Goal: Information Seeking & Learning: Learn about a topic

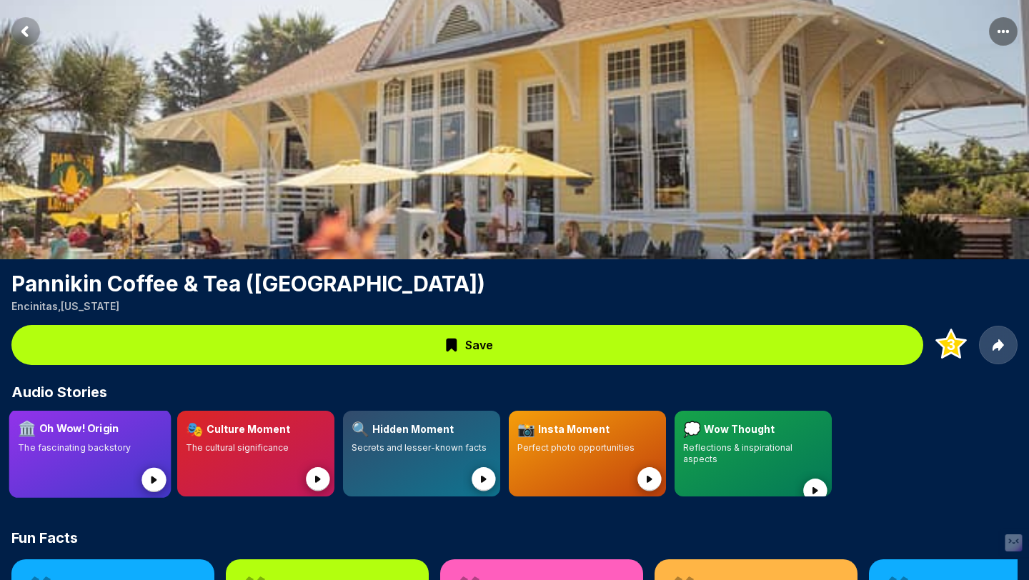
click at [125, 464] on div at bounding box center [90, 471] width 144 height 35
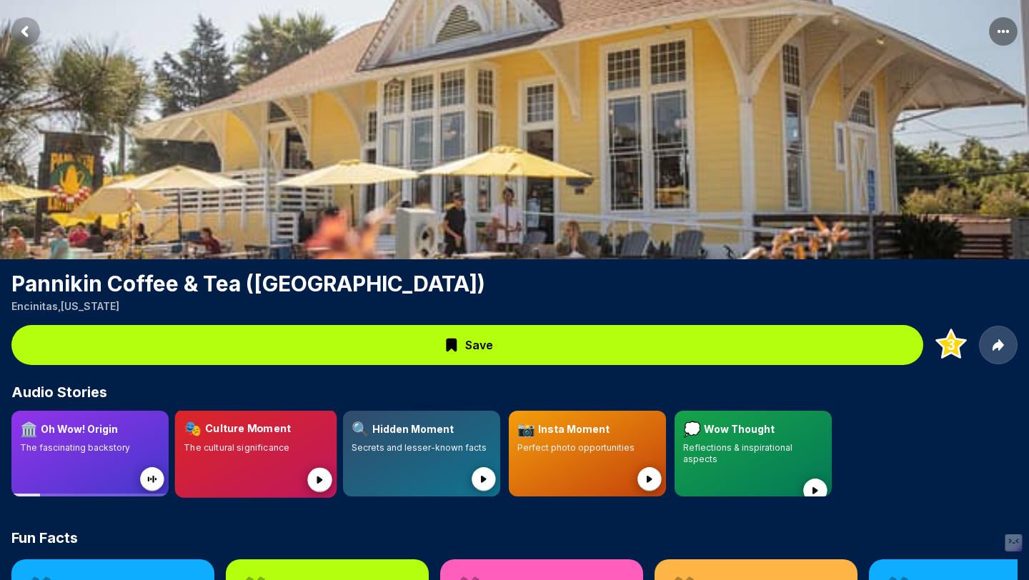
click at [296, 444] on p "The cultural significance" at bounding box center [256, 447] width 144 height 11
click at [447, 466] on div at bounding box center [421, 471] width 139 height 34
click at [606, 454] on div at bounding box center [587, 471] width 139 height 34
click at [767, 441] on div "💭 Wow Thought Reflections & inspirational aspects" at bounding box center [752, 442] width 141 height 46
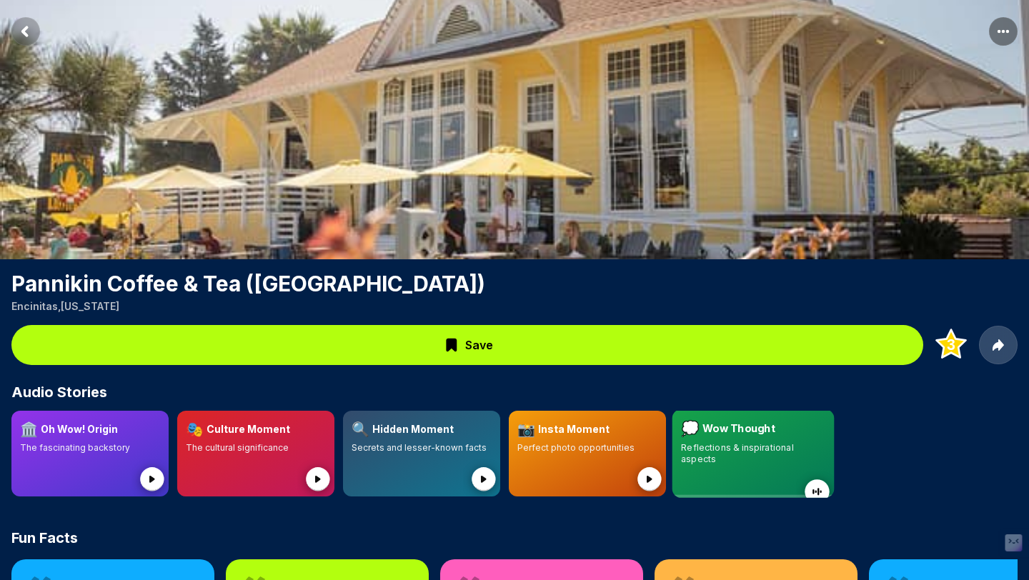
click at [789, 432] on div "💭 Wow Thought" at bounding box center [753, 429] width 144 height 21
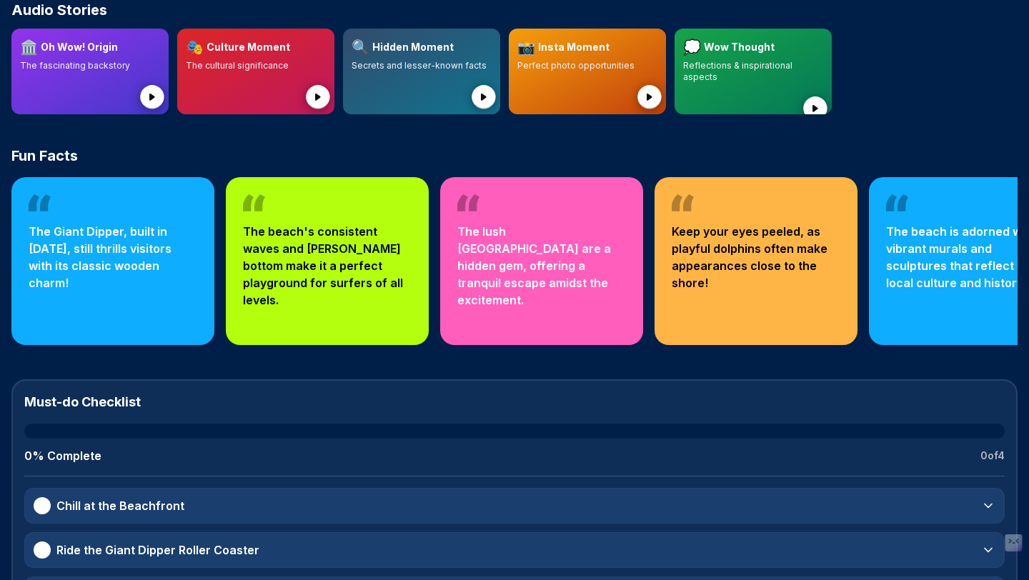
scroll to position [461, 0]
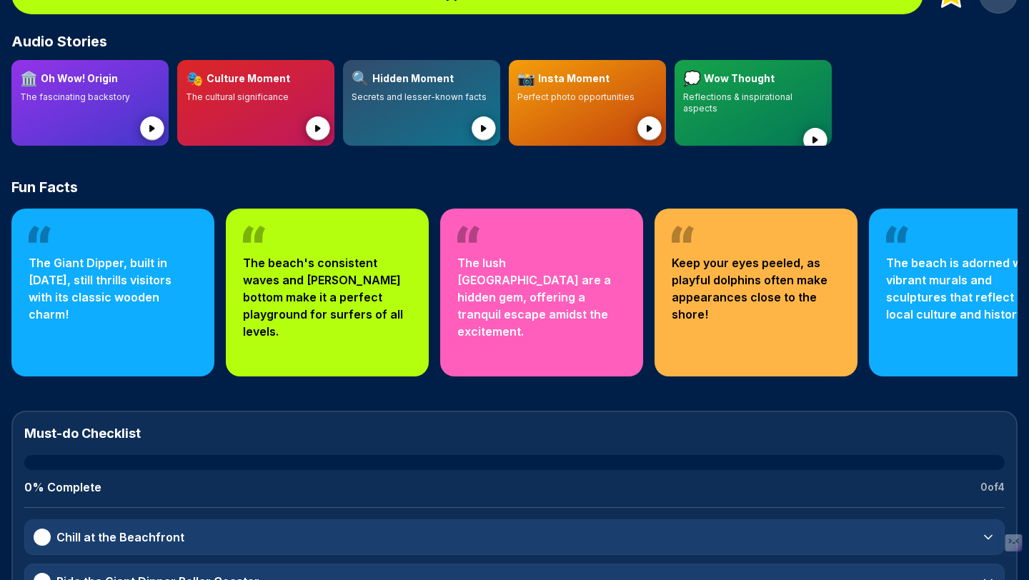
scroll to position [278, 0]
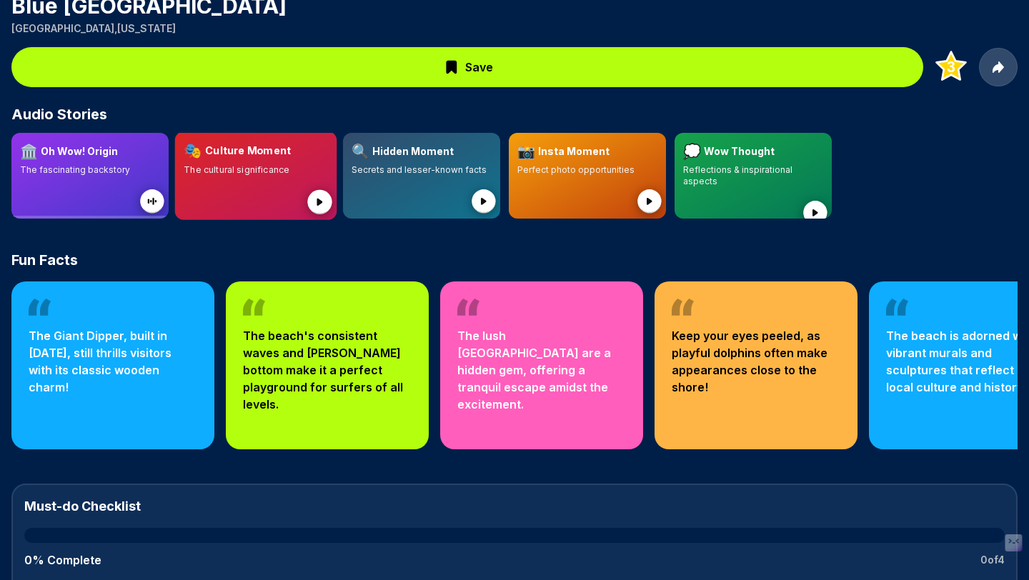
click at [239, 171] on p "The cultural significance" at bounding box center [256, 169] width 144 height 11
click at [474, 179] on div at bounding box center [475, 193] width 35 height 35
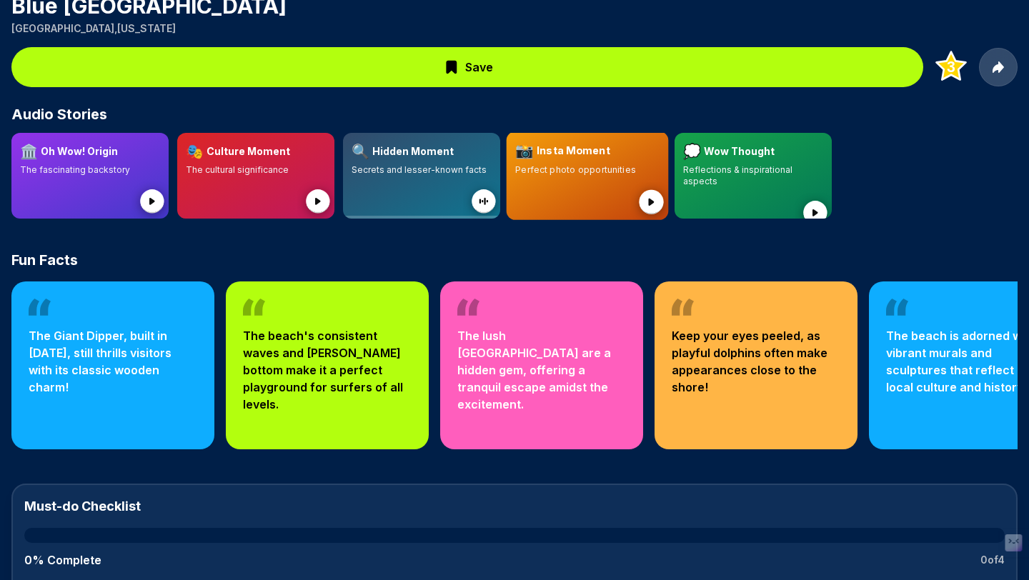
click at [617, 184] on div at bounding box center [587, 193] width 144 height 35
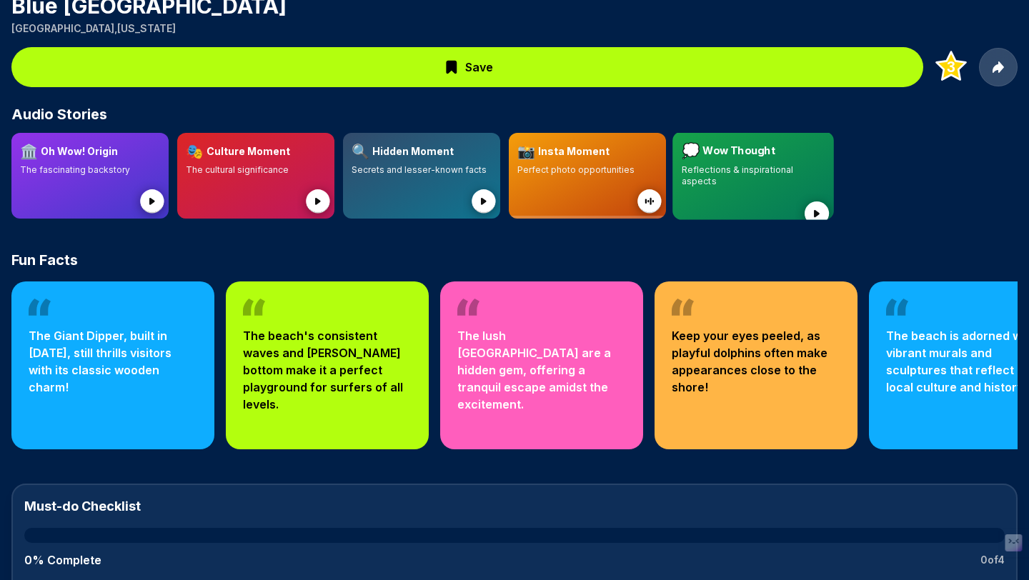
click at [751, 187] on div at bounding box center [753, 204] width 144 height 35
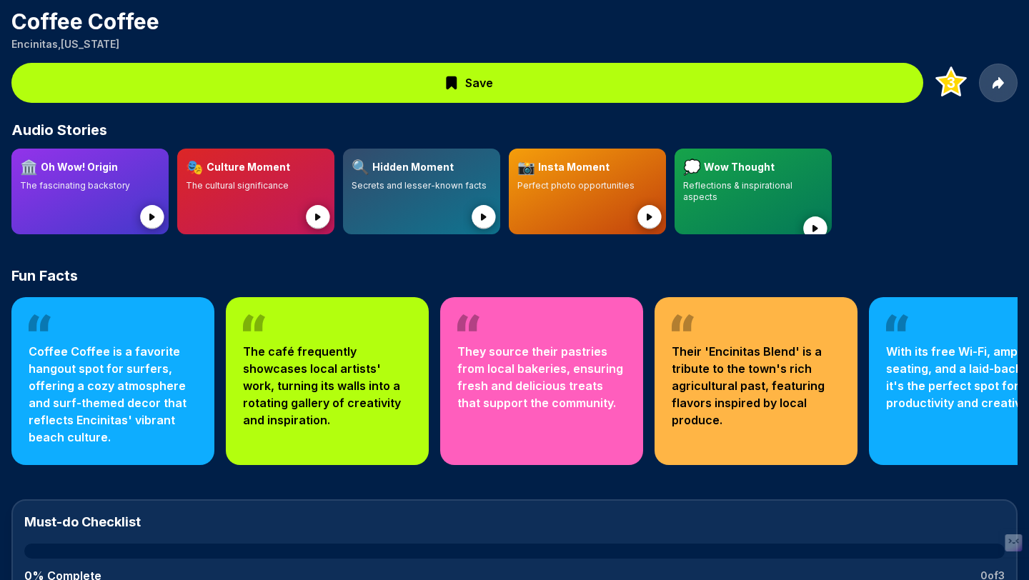
scroll to position [357, 0]
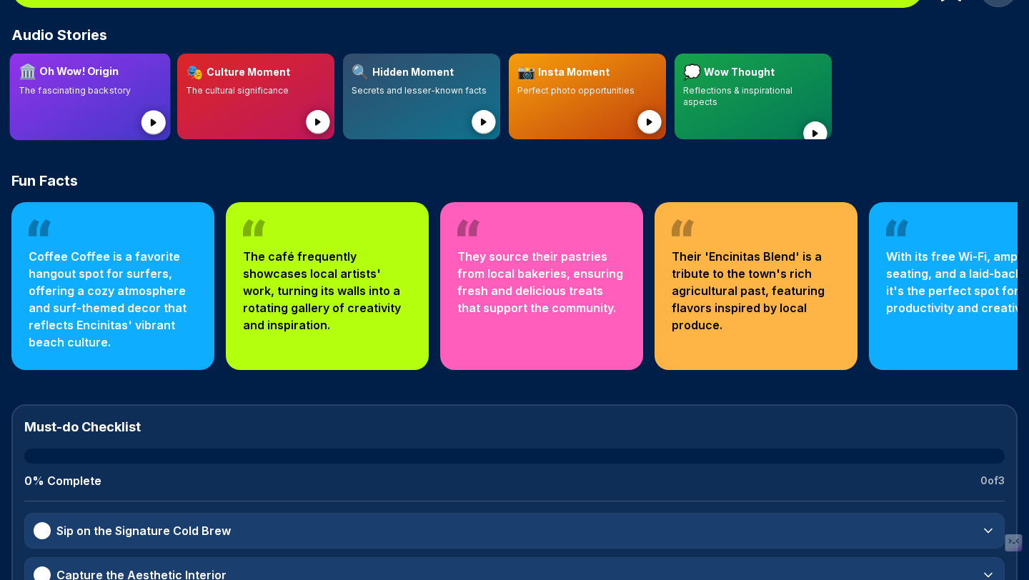
click at [119, 126] on div at bounding box center [90, 113] width 143 height 35
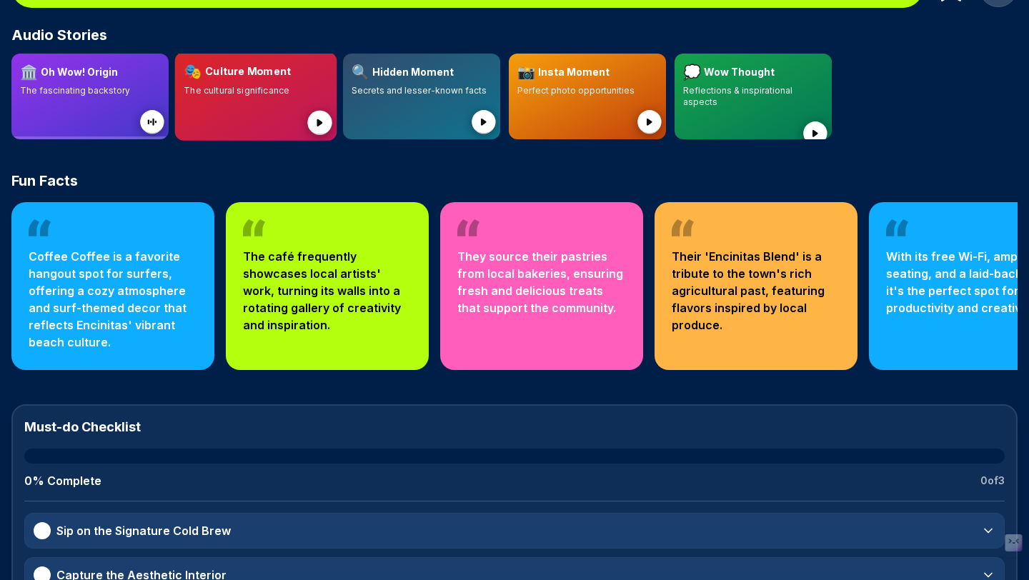
click at [267, 115] on div at bounding box center [256, 113] width 144 height 35
click at [451, 114] on div at bounding box center [421, 113] width 144 height 35
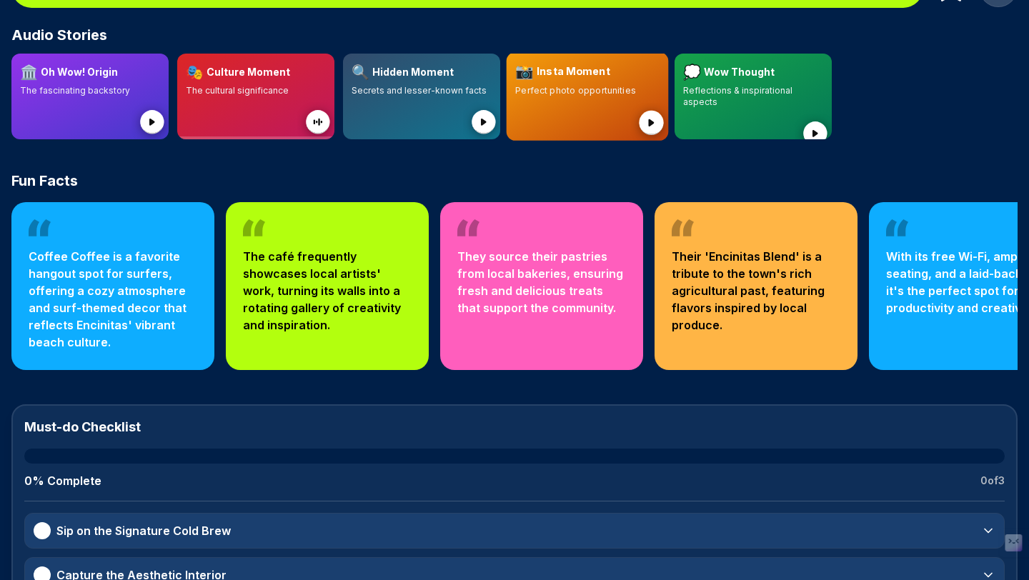
click at [619, 108] on div at bounding box center [587, 113] width 144 height 35
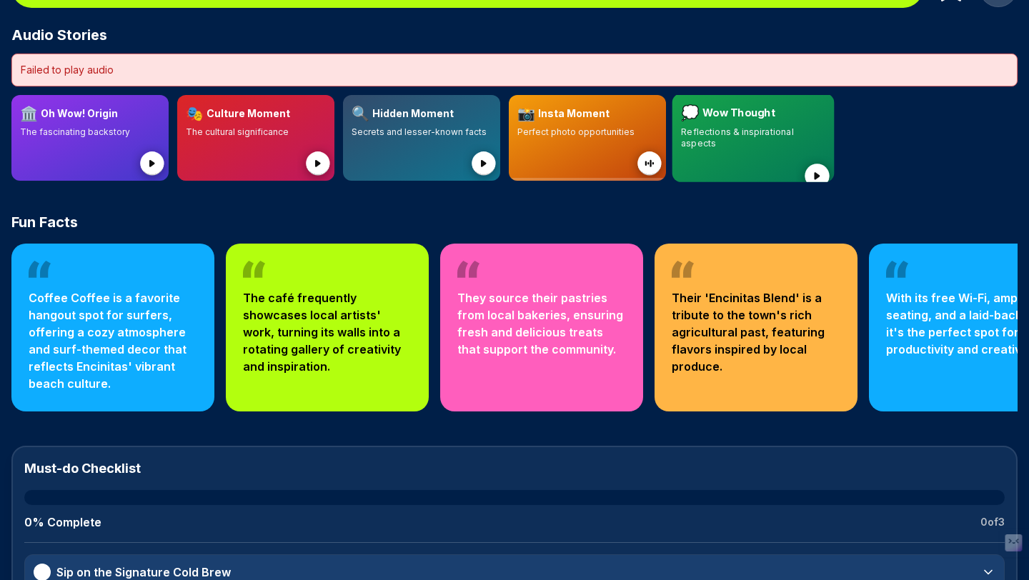
click at [759, 127] on p "Reflections & inspirational aspects" at bounding box center [753, 138] width 144 height 24
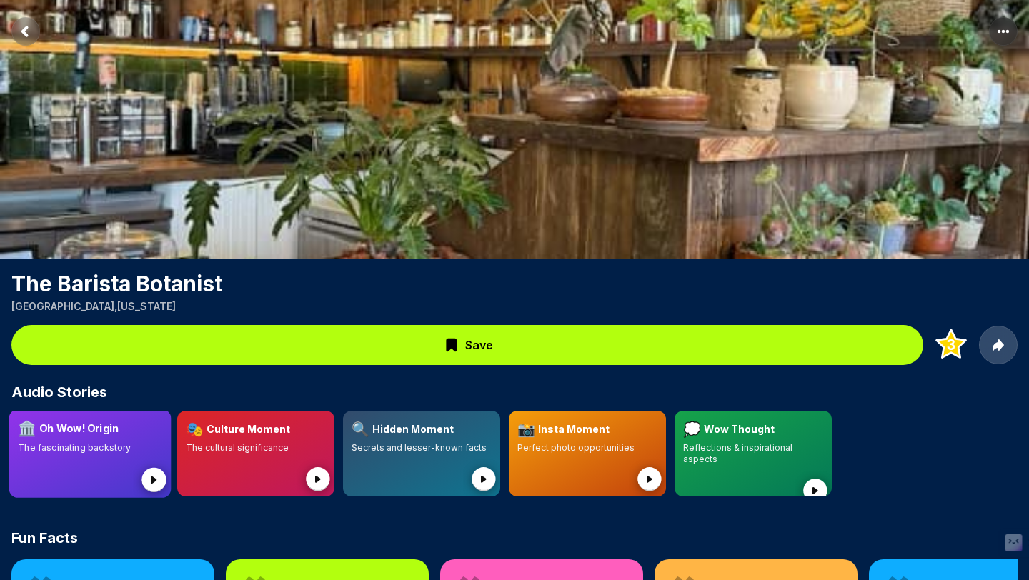
click at [149, 425] on div "🏛️ Oh Wow! Origin" at bounding box center [90, 429] width 144 height 21
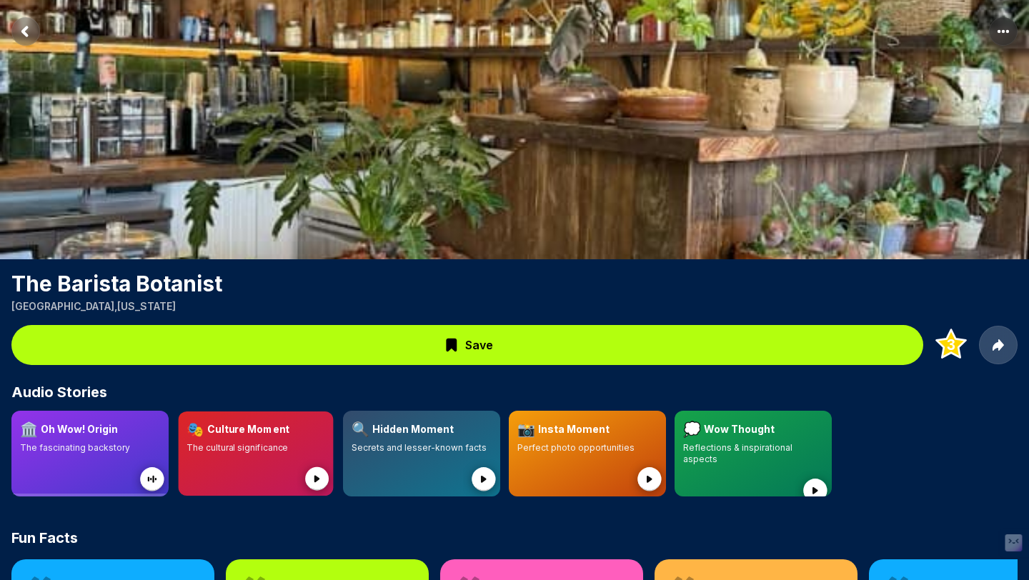
click at [215, 432] on h3 "Culture Moment" at bounding box center [248, 430] width 82 height 14
click at [359, 474] on div at bounding box center [421, 471] width 144 height 35
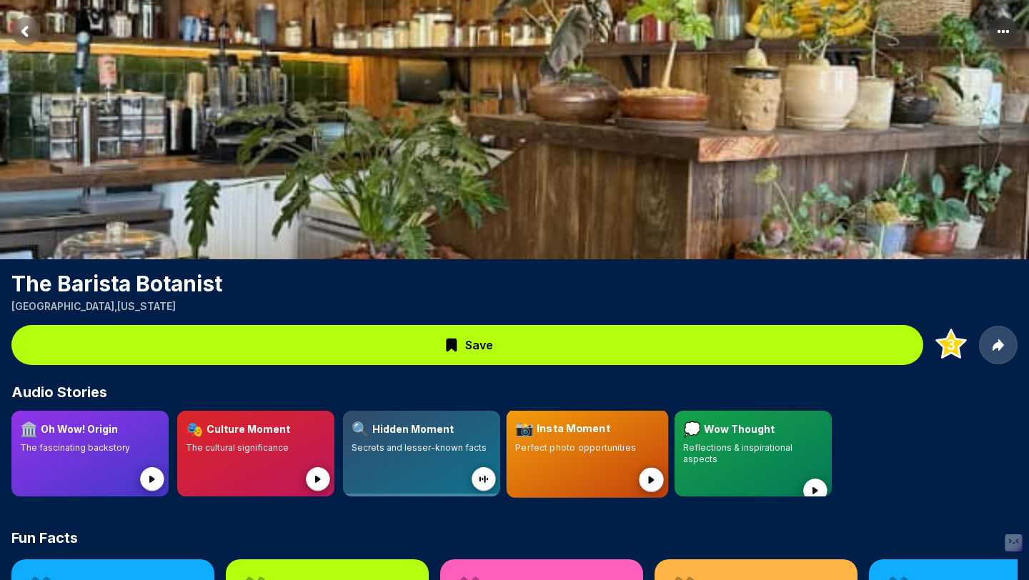
click at [571, 475] on div at bounding box center [587, 471] width 144 height 35
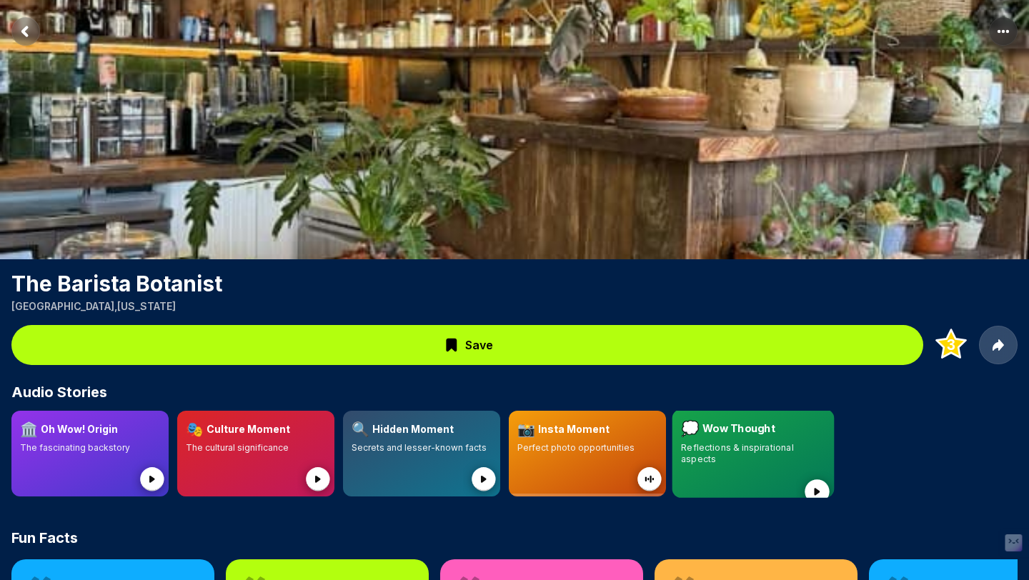
click at [769, 465] on div at bounding box center [753, 482] width 144 height 35
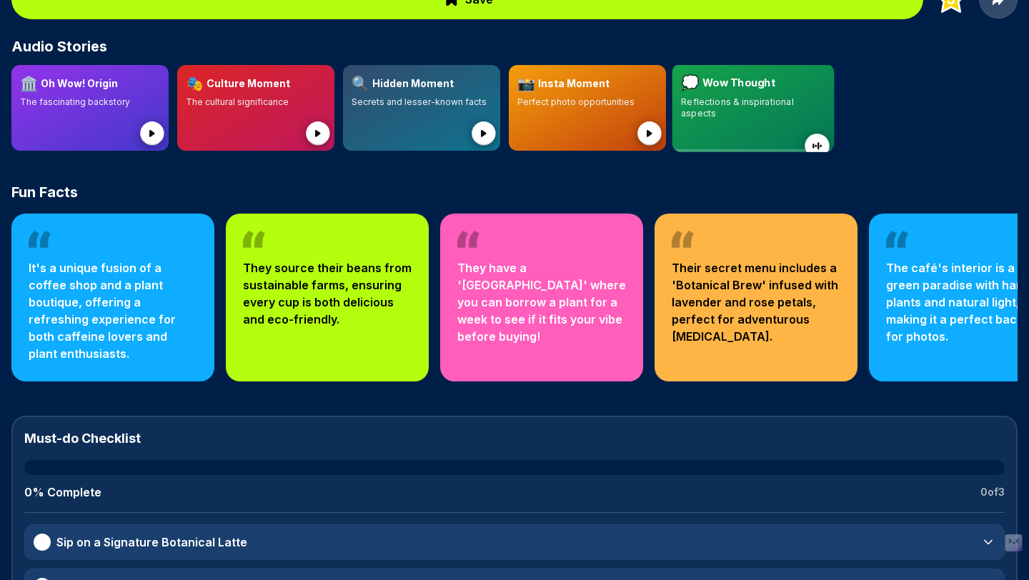
scroll to position [456, 0]
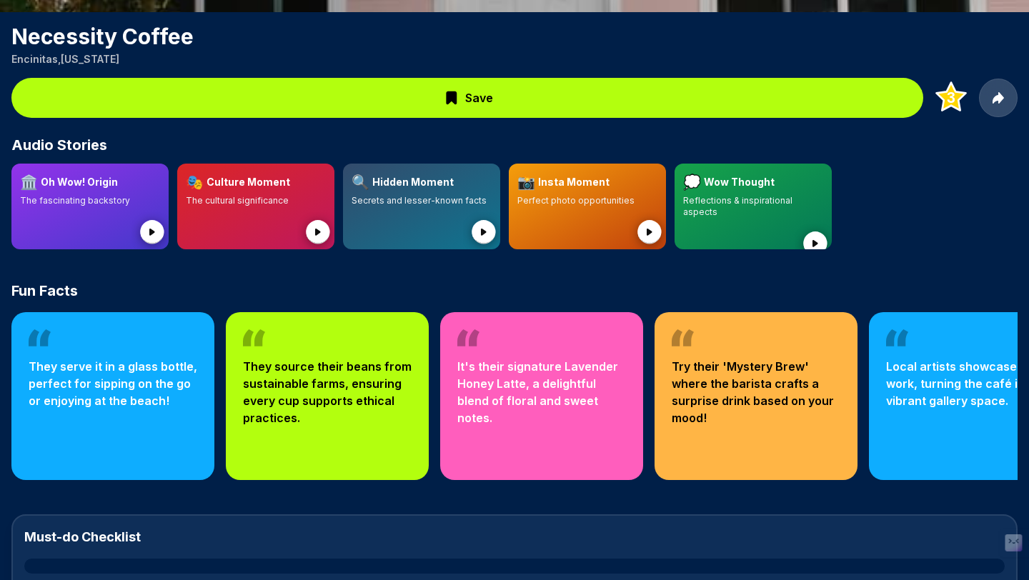
scroll to position [139, 0]
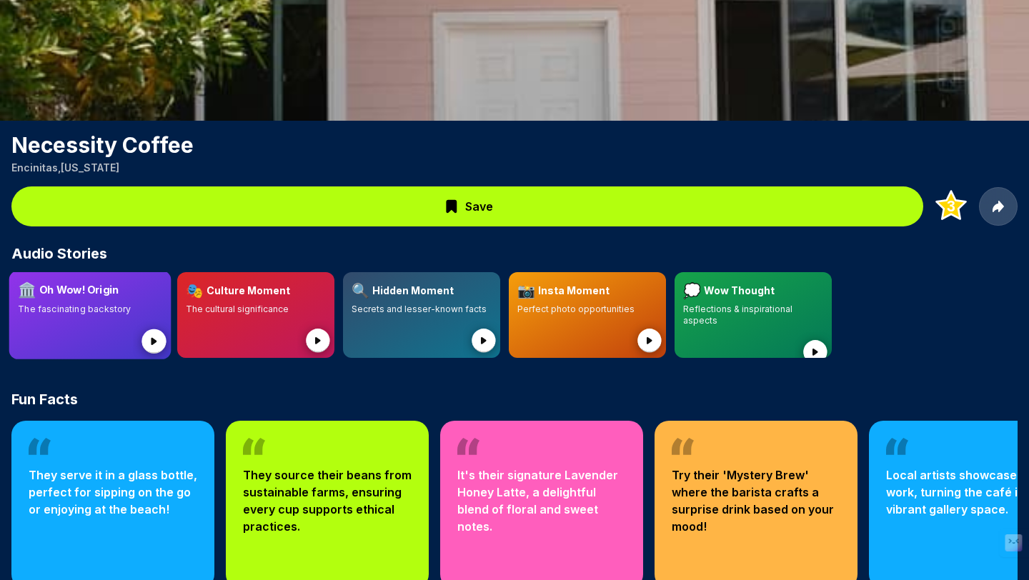
click at [67, 330] on div at bounding box center [90, 332] width 144 height 35
click at [273, 320] on div at bounding box center [256, 332] width 140 height 34
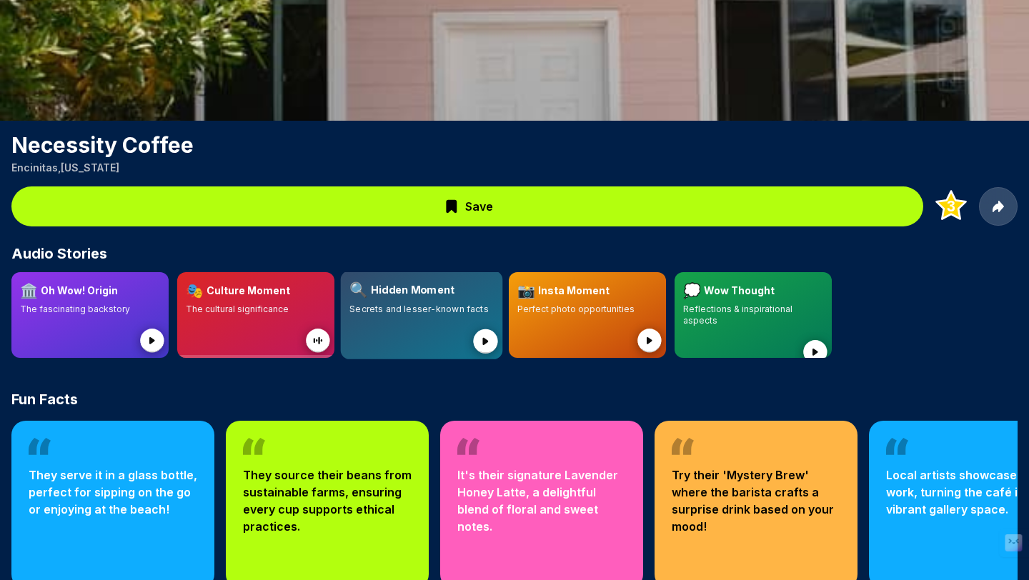
click at [431, 315] on div at bounding box center [421, 332] width 144 height 35
click at [646, 316] on div at bounding box center [640, 332] width 34 height 34
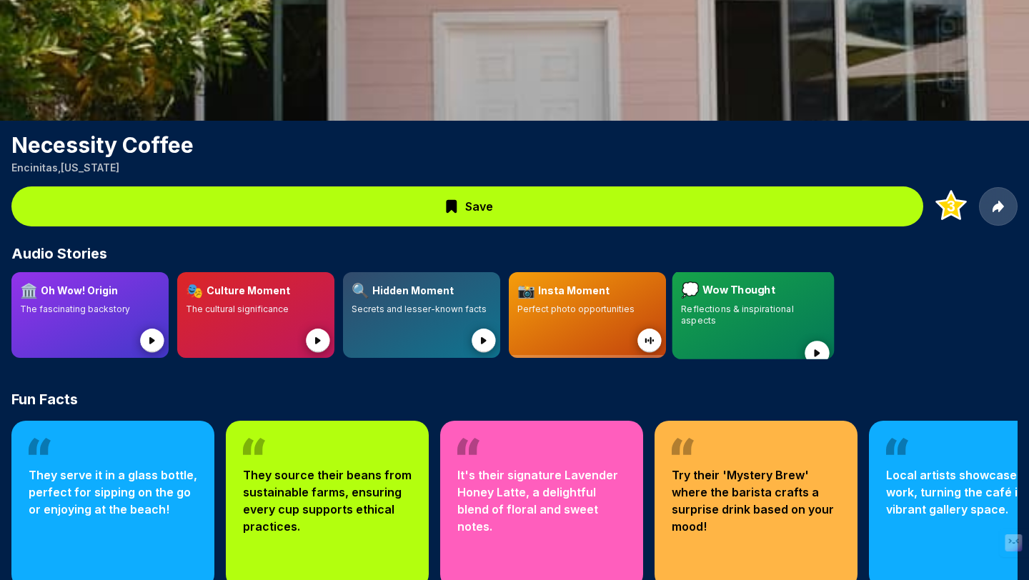
click at [722, 326] on div at bounding box center [753, 343] width 144 height 35
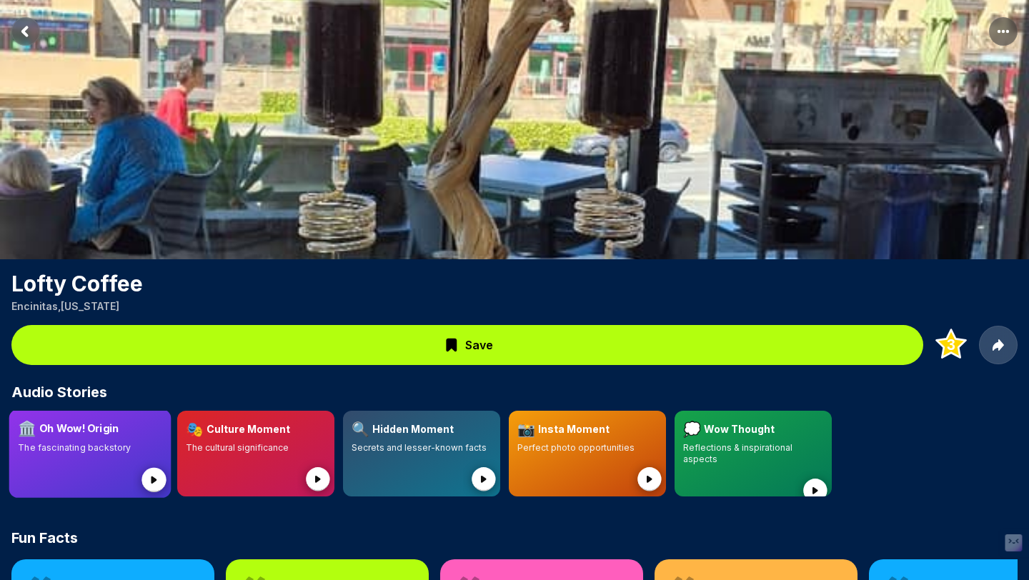
click at [84, 460] on div at bounding box center [90, 471] width 144 height 35
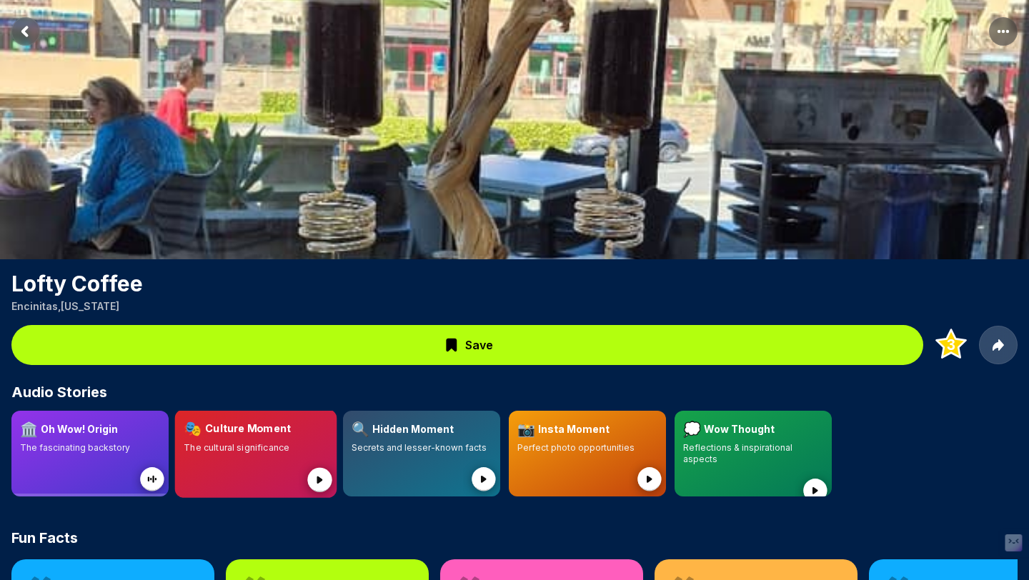
click at [231, 456] on div at bounding box center [256, 471] width 144 height 35
click at [429, 454] on div at bounding box center [421, 471] width 144 height 35
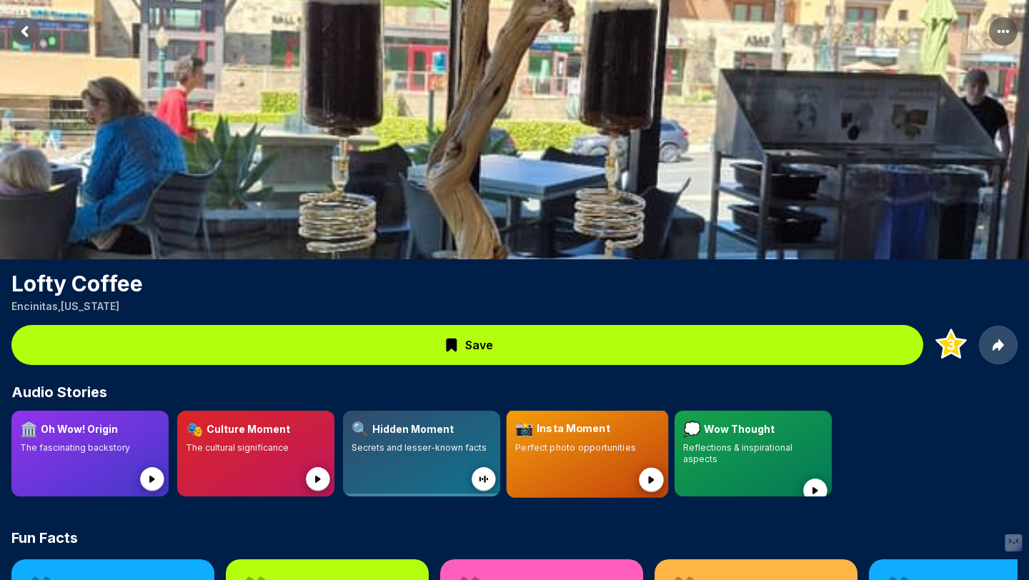
click at [598, 452] on p "Perfect photo opportunities" at bounding box center [587, 447] width 144 height 11
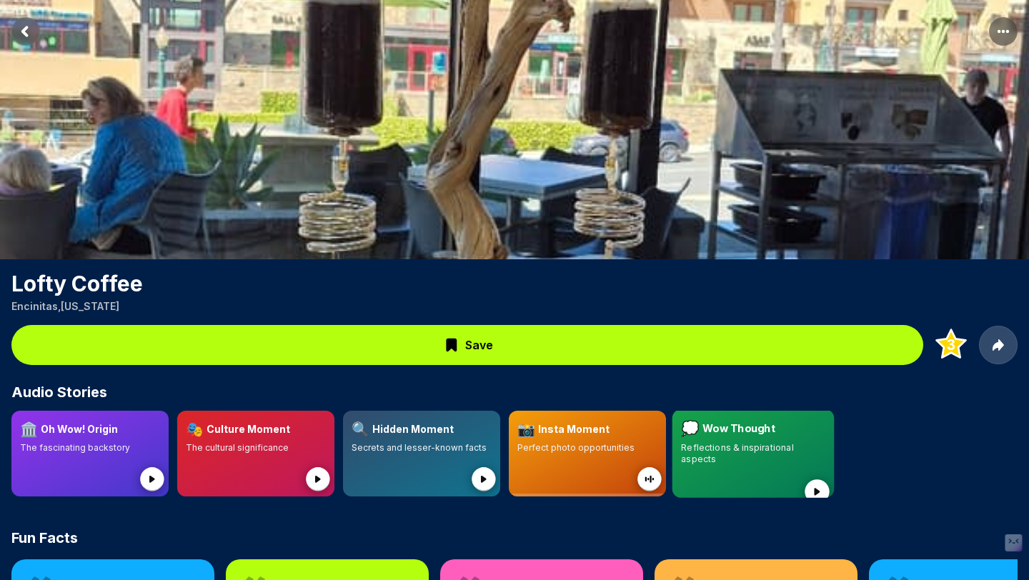
click at [775, 434] on div "💭 Wow Thought" at bounding box center [753, 429] width 144 height 21
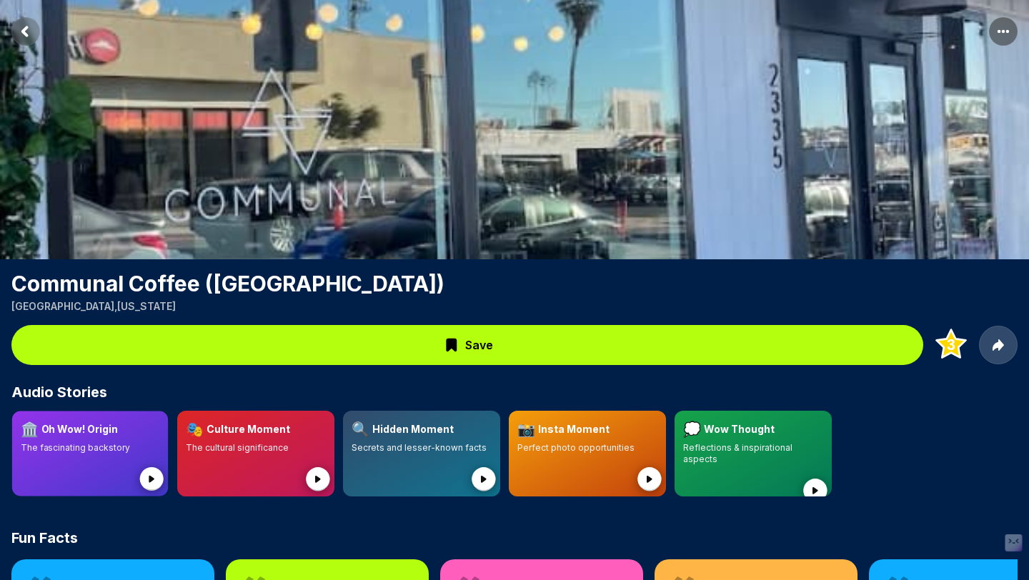
click at [69, 485] on div at bounding box center [90, 471] width 139 height 34
click at [259, 463] on div at bounding box center [255, 471] width 142 height 35
click at [434, 447] on p "Secrets and lesser-known facts" at bounding box center [421, 447] width 144 height 11
click at [596, 429] on h3 "Insta Moment" at bounding box center [574, 429] width 71 height 14
click at [736, 437] on div "💭 Wow Thought" at bounding box center [753, 429] width 144 height 21
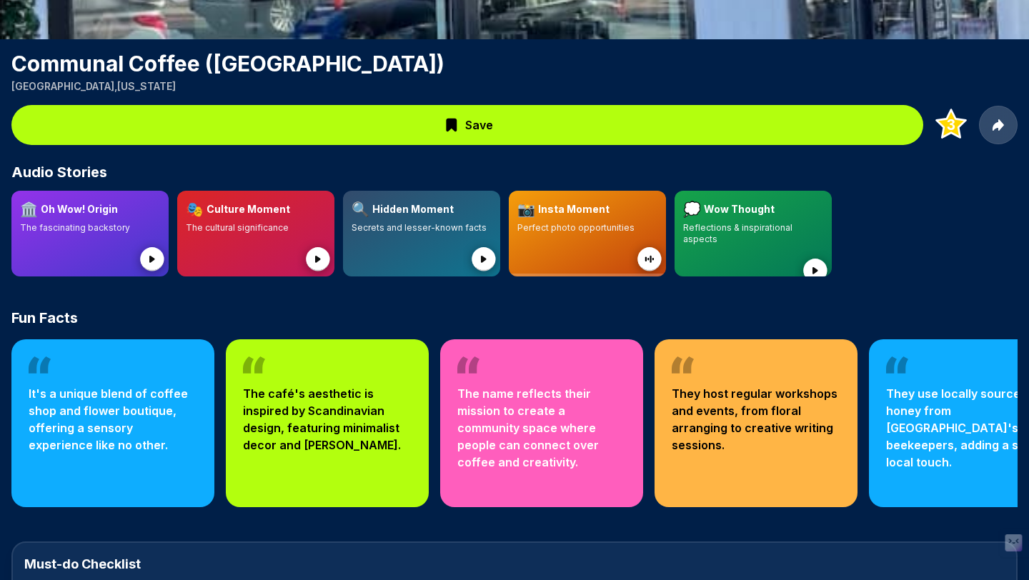
scroll to position [500, 0]
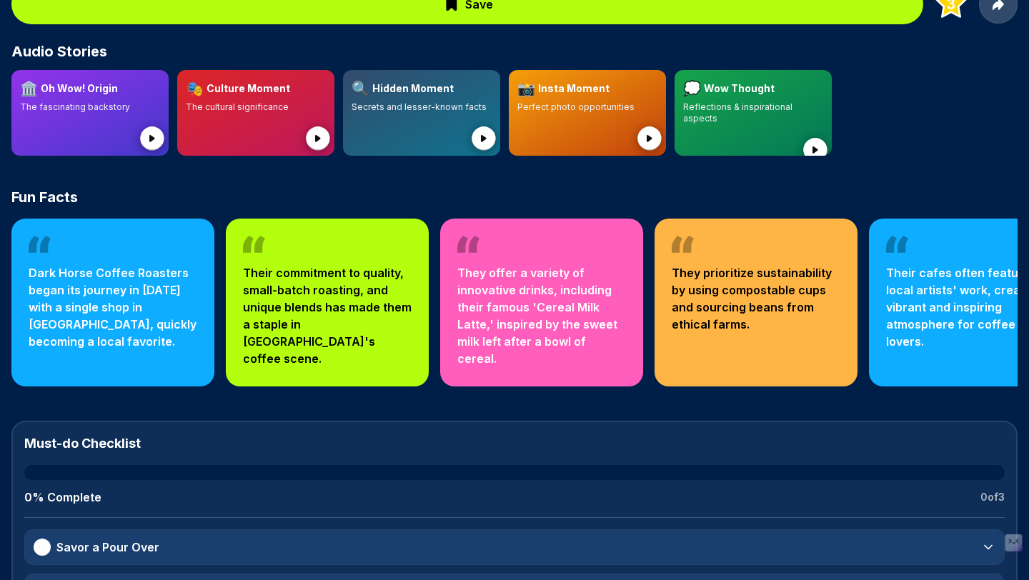
scroll to position [308, 0]
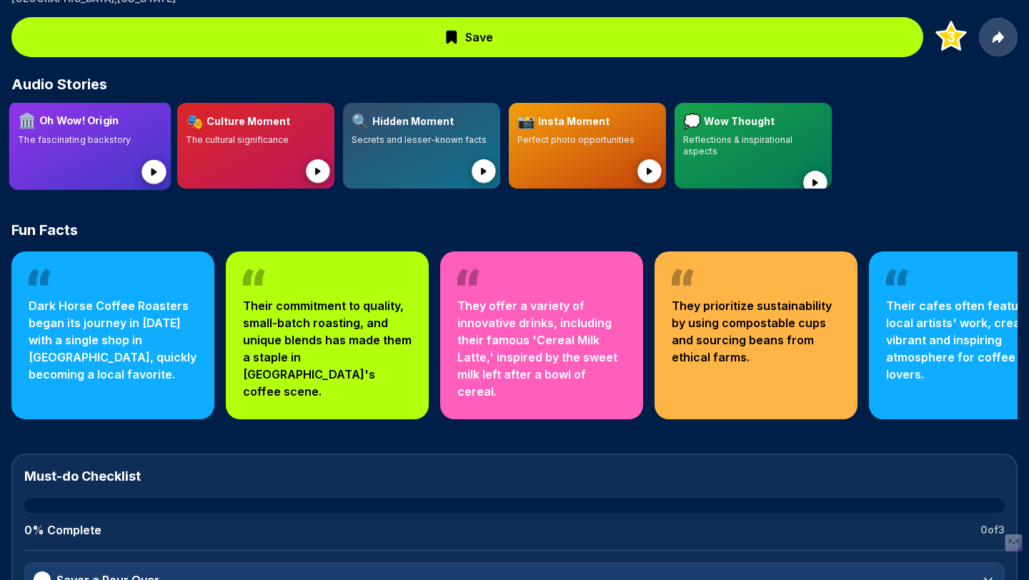
click at [121, 154] on div at bounding box center [90, 163] width 144 height 35
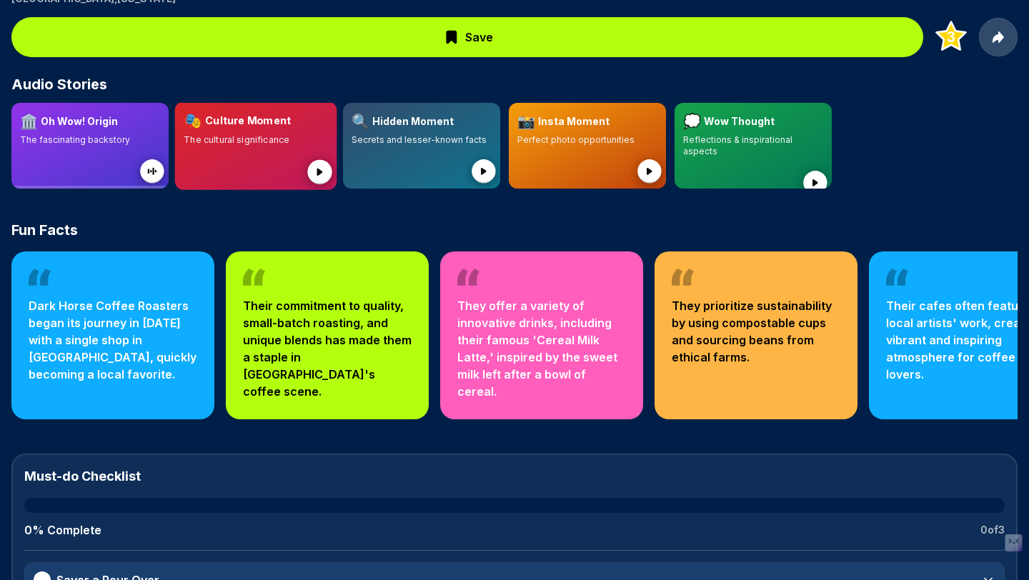
click at [271, 163] on div at bounding box center [256, 163] width 144 height 35
click at [433, 171] on div at bounding box center [421, 163] width 140 height 34
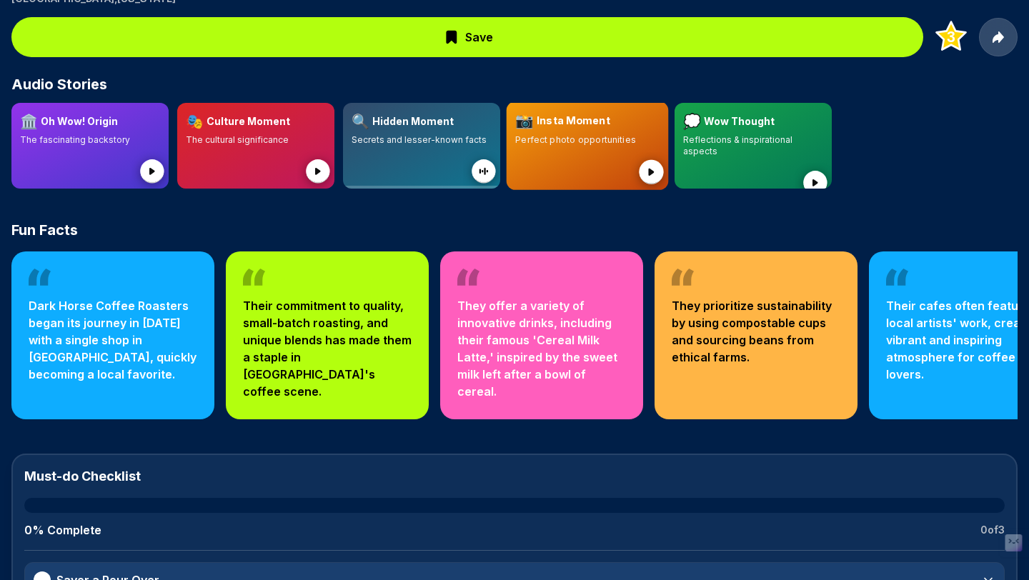
click at [623, 153] on div at bounding box center [587, 163] width 144 height 35
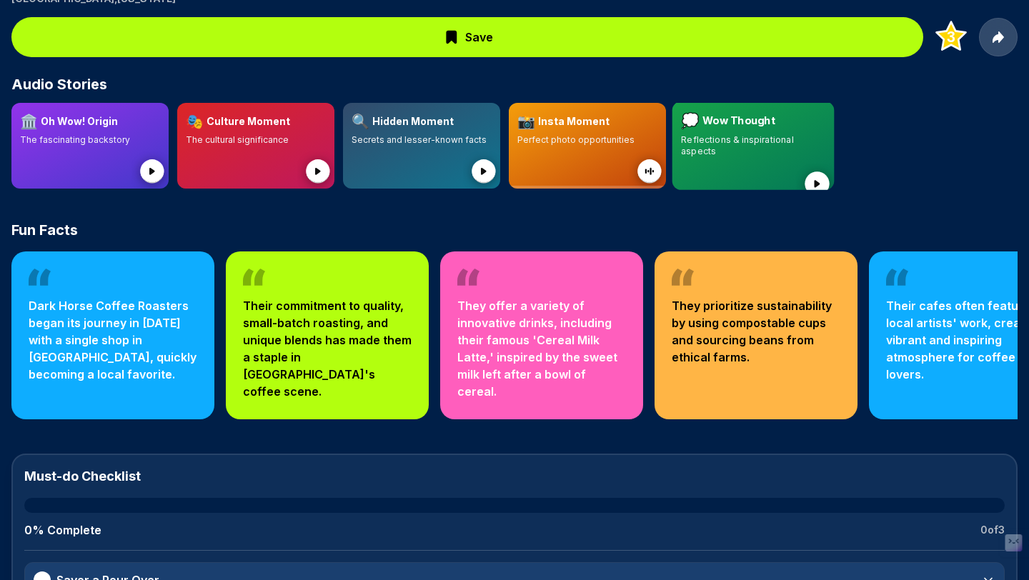
click at [790, 131] on div "💭 Wow Thought Reflections & inspirational aspects" at bounding box center [753, 134] width 144 height 47
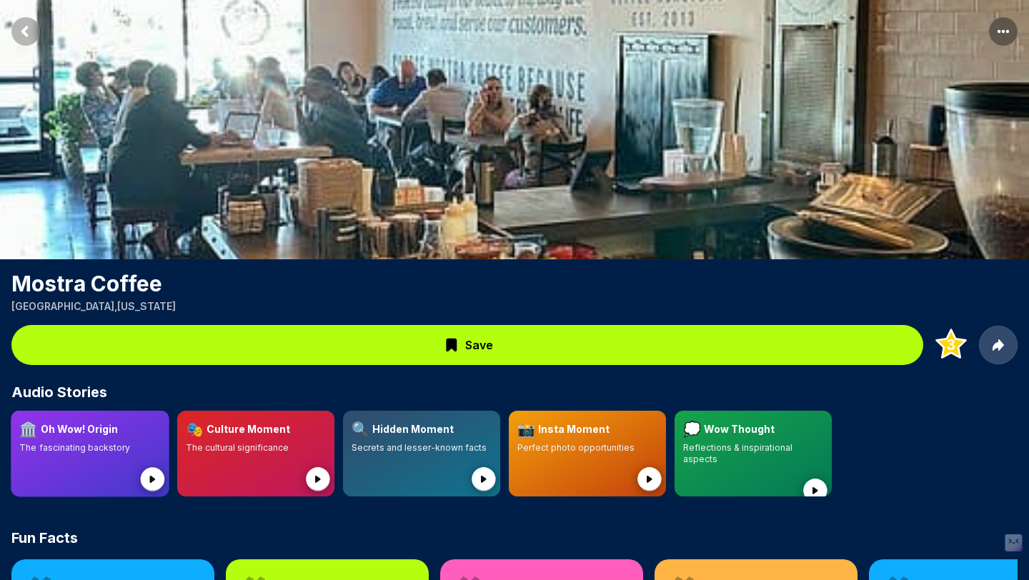
click at [55, 446] on p "The fascinating backstory" at bounding box center [89, 447] width 141 height 11
click at [236, 448] on p "The cultural significance" at bounding box center [255, 447] width 141 height 11
click at [464, 444] on p "Secrets and lesser-known facts" at bounding box center [421, 447] width 144 height 11
click at [607, 427] on div "📸 Insta Moment" at bounding box center [587, 429] width 144 height 21
click at [758, 432] on h3 "Wow Thought" at bounding box center [738, 428] width 73 height 15
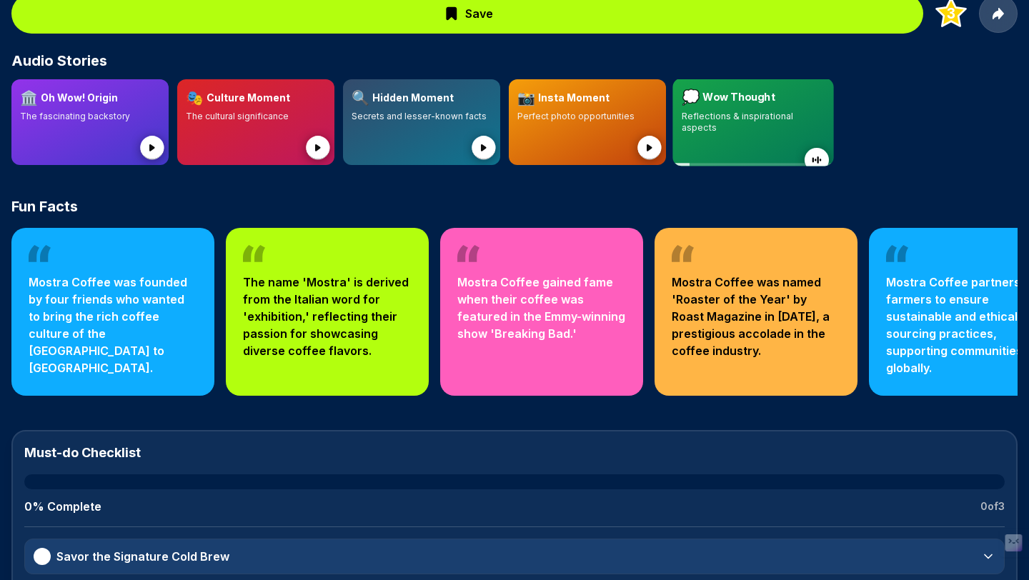
scroll to position [456, 0]
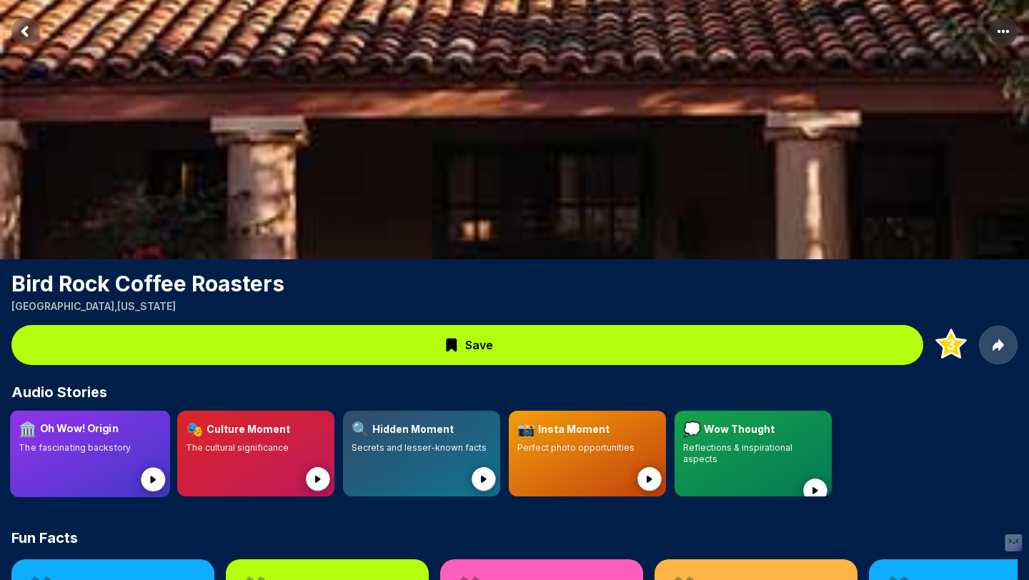
click at [150, 452] on p "The fascinating backstory" at bounding box center [90, 447] width 142 height 11
click at [210, 453] on p "The cultural significance" at bounding box center [256, 447] width 142 height 11
click at [701, 392] on h2 "Audio Stories" at bounding box center [514, 392] width 1006 height 20
click at [396, 468] on div at bounding box center [421, 471] width 144 height 35
click at [574, 461] on div at bounding box center [587, 471] width 143 height 35
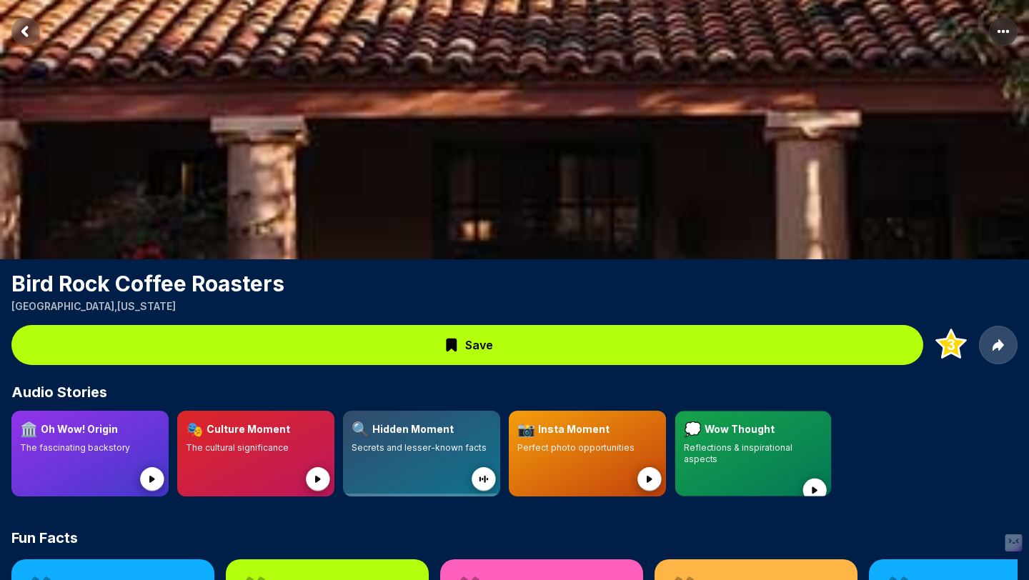
click at [813, 426] on div "💭 Wow Thought" at bounding box center [753, 429] width 139 height 20
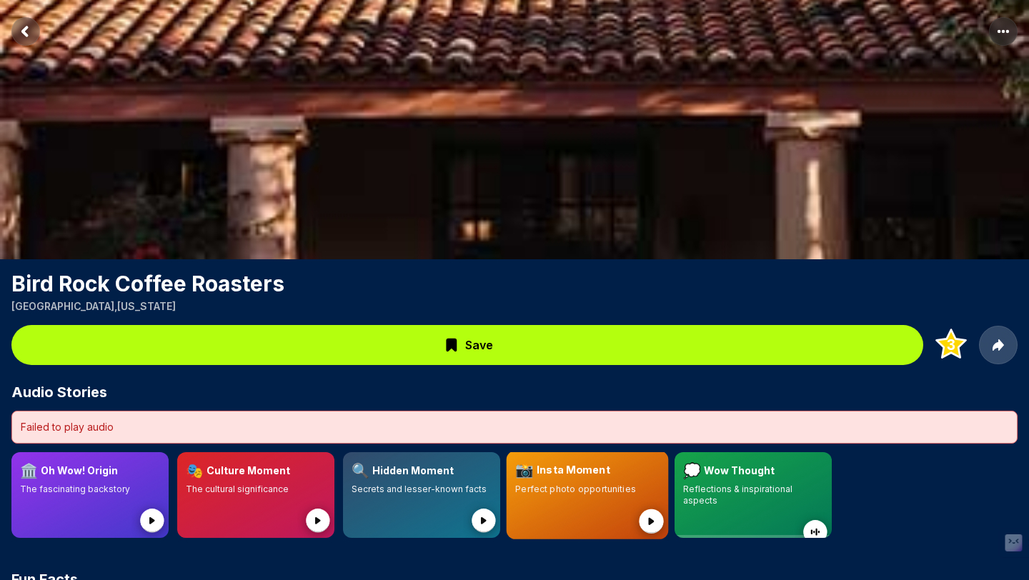
scroll to position [75, 0]
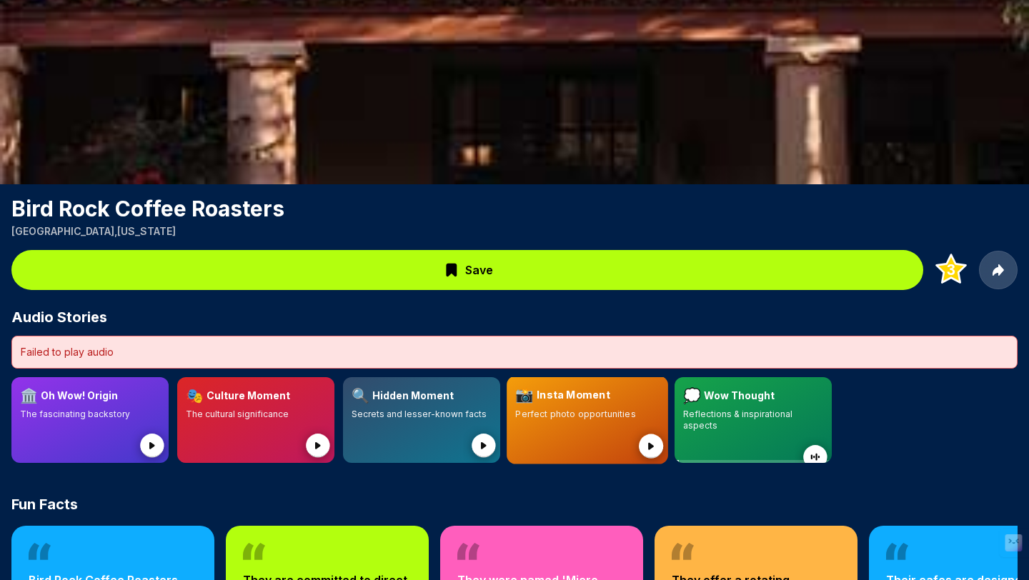
click at [519, 409] on p "Perfect photo opportunities" at bounding box center [587, 414] width 144 height 11
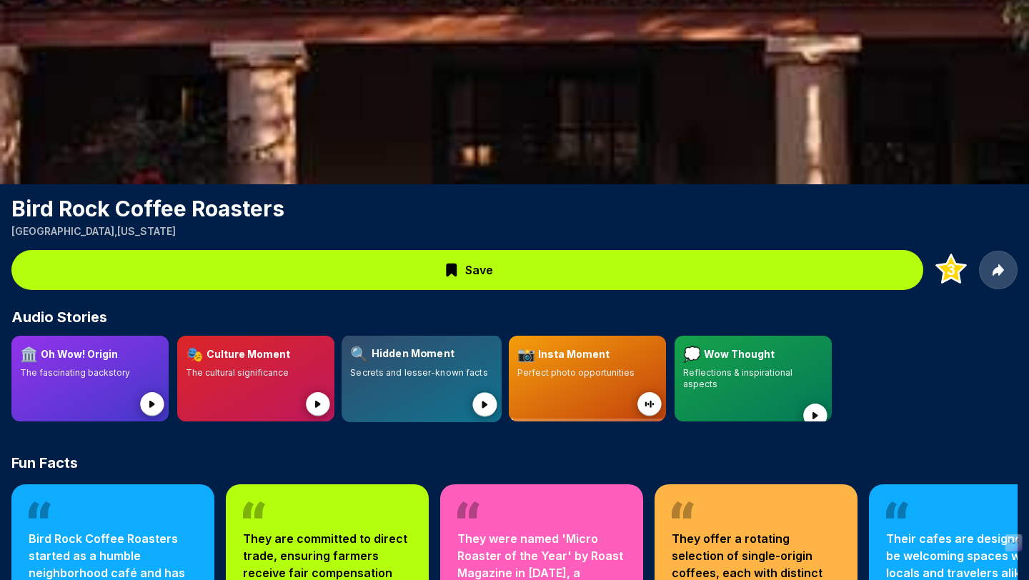
click at [445, 379] on div at bounding box center [421, 396] width 143 height 35
click at [719, 408] on div at bounding box center [753, 407] width 139 height 34
click at [639, 404] on circle at bounding box center [648, 404] width 24 height 24
click at [474, 396] on icon at bounding box center [485, 406] width 44 height 44
click at [281, 376] on p "The cultural significance" at bounding box center [255, 372] width 141 height 11
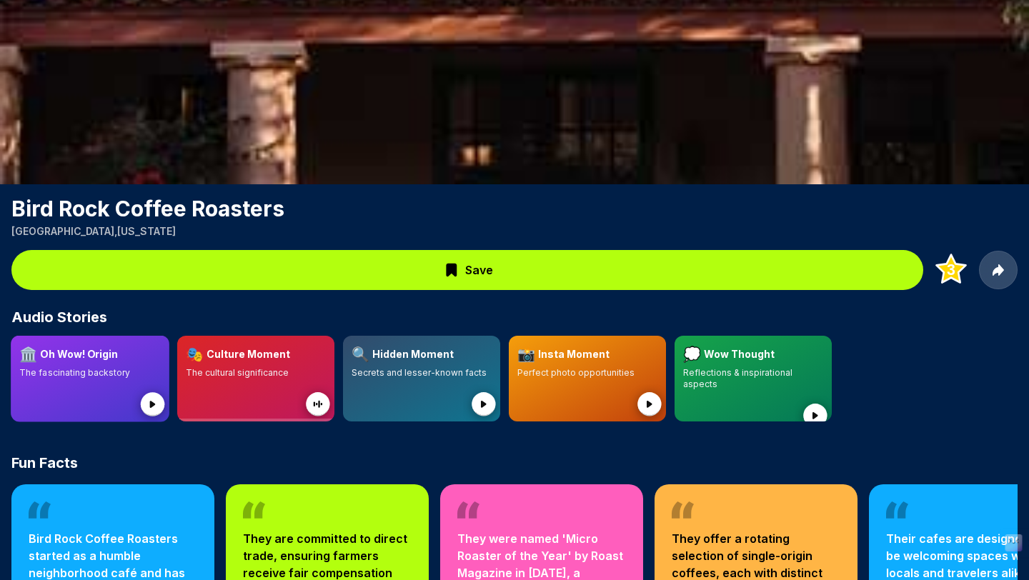
click at [87, 379] on div at bounding box center [89, 396] width 141 height 34
click at [121, 384] on div at bounding box center [90, 396] width 144 height 35
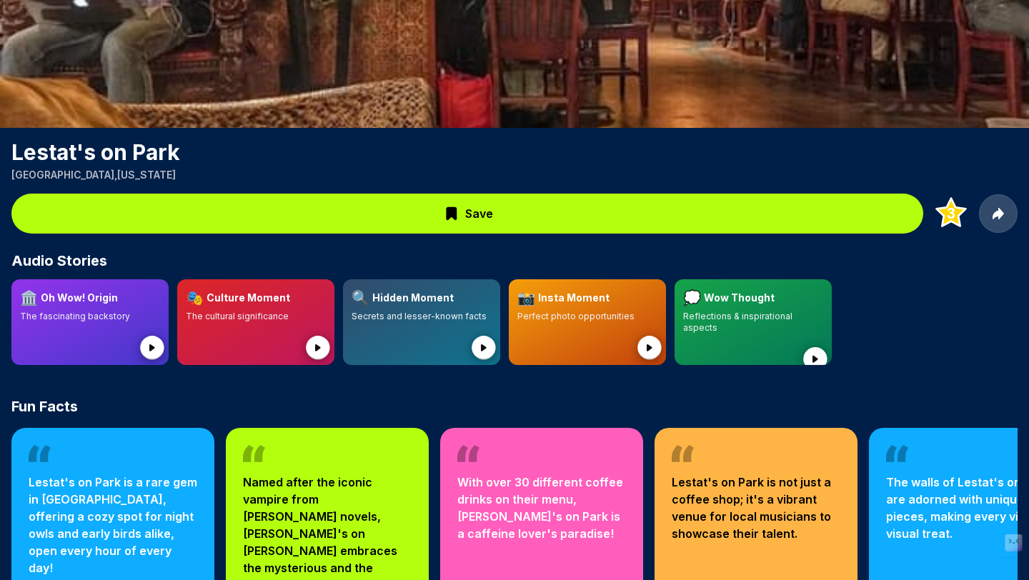
scroll to position [159, 0]
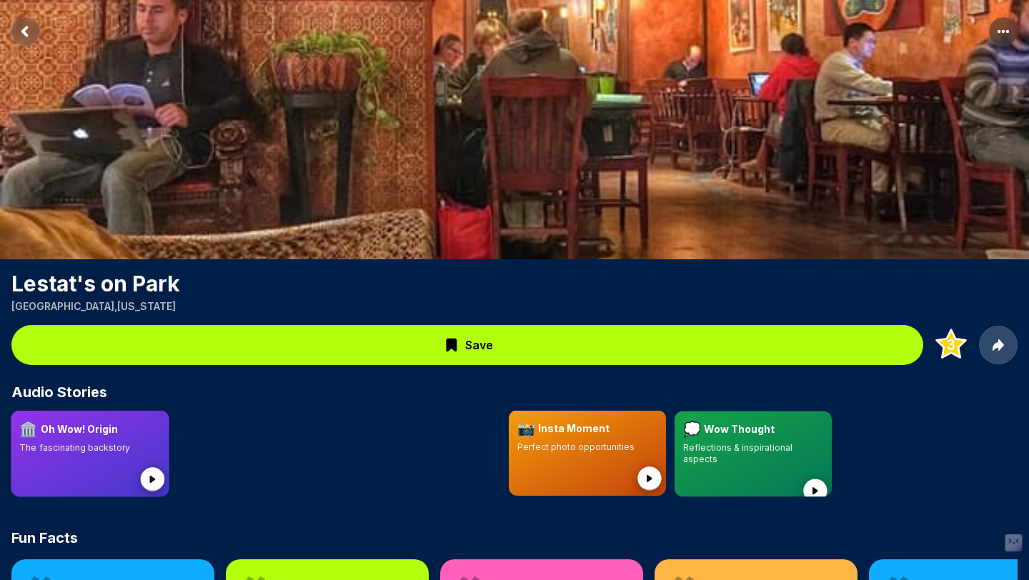
click at [146, 436] on div "🏛️ Oh Wow! Origin" at bounding box center [89, 429] width 141 height 20
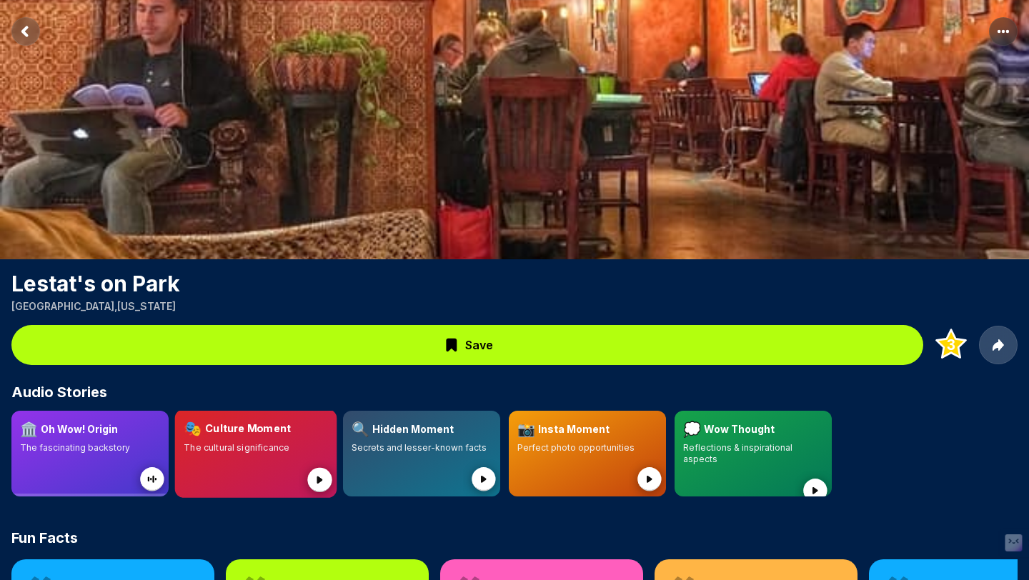
click at [227, 470] on div at bounding box center [256, 471] width 144 height 35
click at [395, 469] on div at bounding box center [421, 471] width 144 height 35
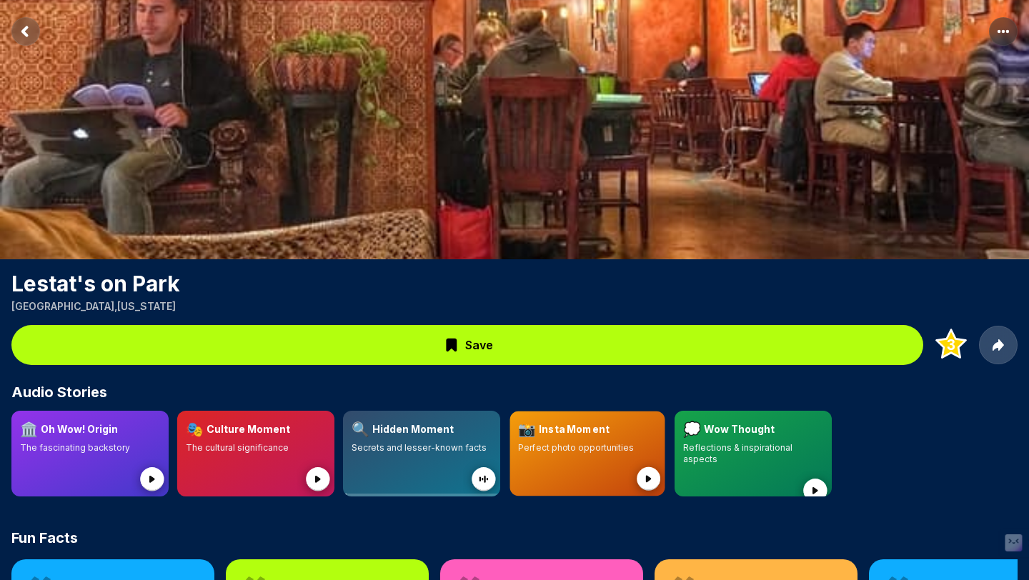
click at [617, 461] on div at bounding box center [587, 471] width 138 height 34
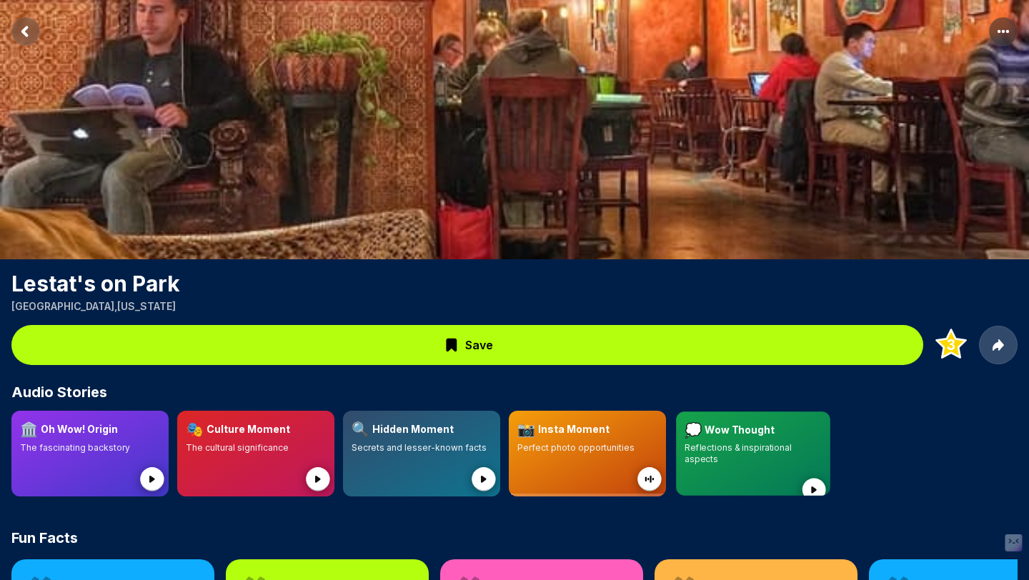
click at [706, 465] on div at bounding box center [752, 482] width 137 height 34
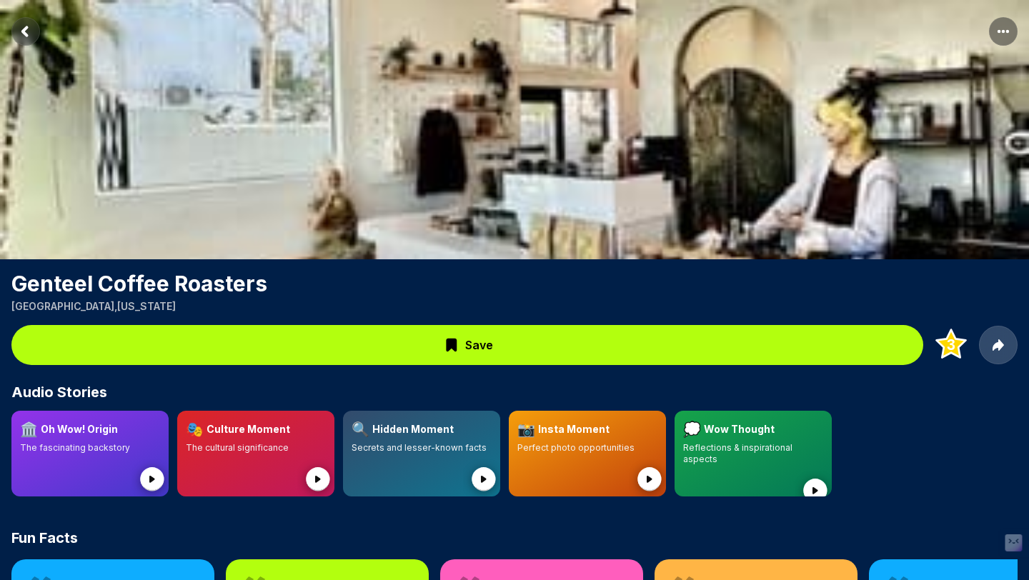
click at [102, 410] on div "Audio Stories 🏛️ Oh Wow! Origin The fascinating backstory 🎭 Culture Moment The …" at bounding box center [514, 443] width 1029 height 123
click at [147, 438] on div "🏛️ Oh Wow! Origin" at bounding box center [90, 429] width 144 height 21
click at [264, 429] on h3 "Culture Moment" at bounding box center [248, 428] width 86 height 15
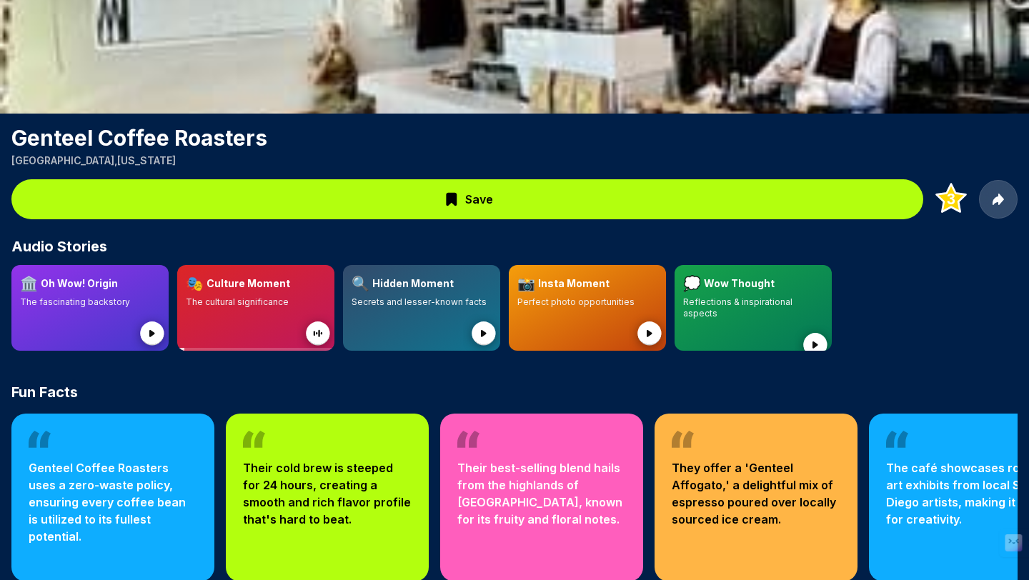
scroll to position [106, 0]
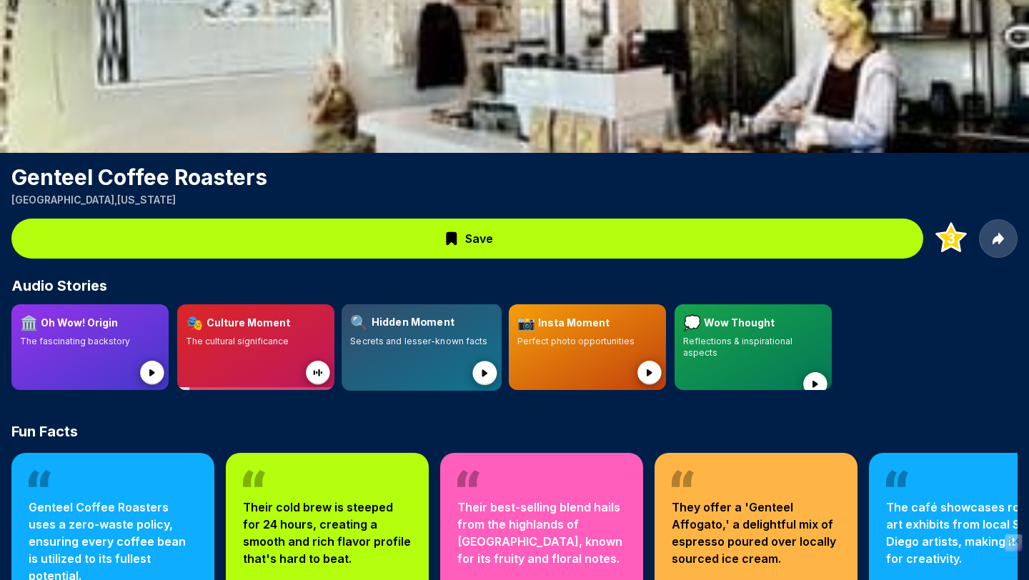
click at [368, 348] on div at bounding box center [421, 364] width 142 height 35
click at [617, 343] on p "Perfect photo opportunities" at bounding box center [587, 341] width 144 height 11
click at [698, 359] on div at bounding box center [752, 376] width 143 height 35
click at [700, 394] on div "🏛️ Oh Wow! Origin The fascinating backstory 🎭 Culture Moment The cultural signi…" at bounding box center [514, 351] width 1029 height 94
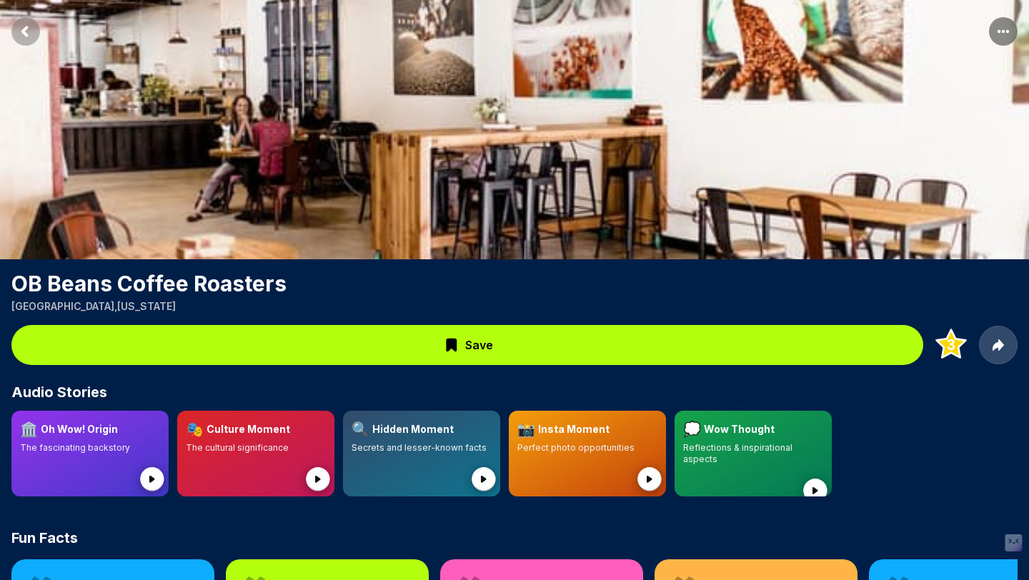
click at [125, 426] on div "🏛️ Oh Wow! Origin" at bounding box center [90, 429] width 140 height 20
click at [276, 439] on div "🎭 Culture Moment" at bounding box center [256, 429] width 144 height 21
click at [386, 438] on div "🔍 Hidden Moment" at bounding box center [421, 429] width 141 height 20
click at [569, 456] on div at bounding box center [587, 471] width 144 height 35
click at [716, 447] on p "Reflections & inspirational aspects" at bounding box center [752, 453] width 137 height 22
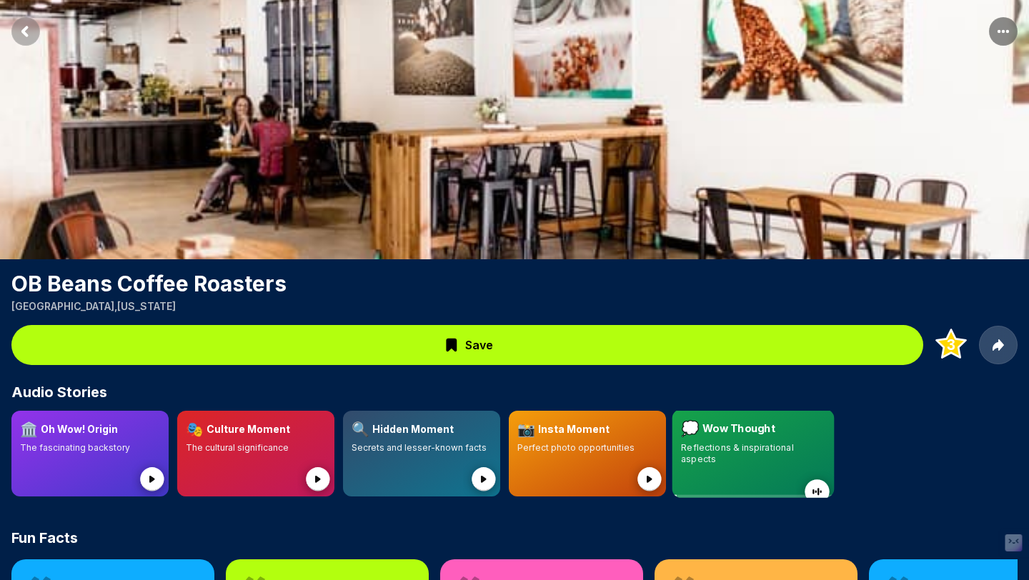
click at [809, 479] on circle at bounding box center [816, 491] width 24 height 24
